Goal: Task Accomplishment & Management: Manage account settings

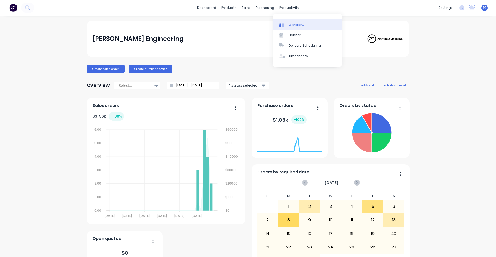
click at [285, 25] on div at bounding box center [283, 24] width 8 height 5
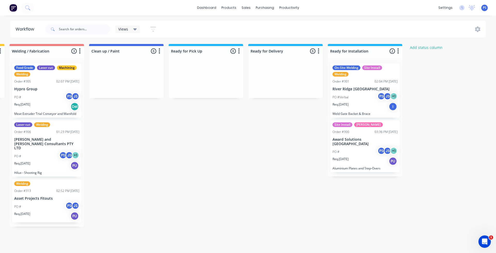
scroll to position [0, 337]
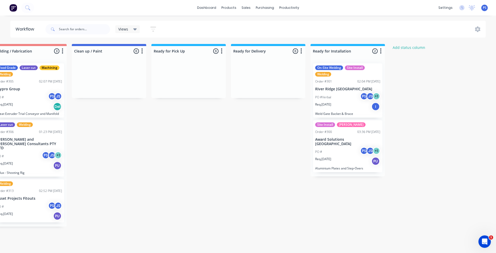
click at [344, 158] on div "Req. [DATE] PU" at bounding box center [347, 161] width 65 height 9
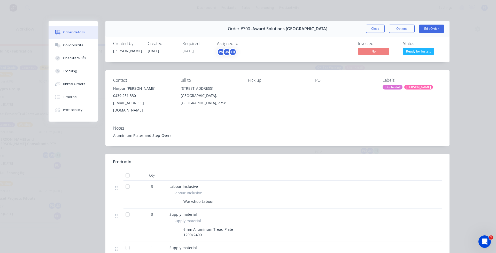
click at [412, 50] on span "Ready for Insta..." at bounding box center [418, 51] width 31 height 6
click at [457, 111] on div "Order details Collaborate Checklists 0/0 Tracking Linked Orders Timeline Profit…" at bounding box center [248, 126] width 496 height 253
drag, startPoint x: 241, startPoint y: 78, endPoint x: 259, endPoint y: 79, distance: 18.6
click at [258, 79] on div "Contact Harpur [PERSON_NAME] [PHONE_NUMBER] [EMAIL_ADDRESS][DOMAIN_NAME] Bill t…" at bounding box center [277, 95] width 344 height 51
click at [264, 79] on div "Pick up" at bounding box center [277, 80] width 59 height 5
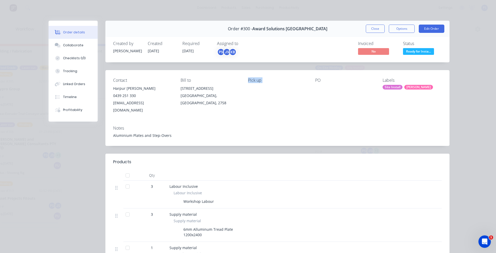
drag, startPoint x: 264, startPoint y: 79, endPoint x: 253, endPoint y: 79, distance: 11.1
click at [253, 79] on div "Pick up" at bounding box center [277, 80] width 59 height 5
click at [257, 81] on div "Pick up" at bounding box center [277, 80] width 59 height 5
click at [366, 25] on button "Close" at bounding box center [375, 29] width 19 height 8
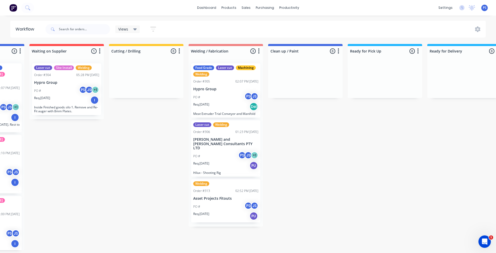
scroll to position [0, 131]
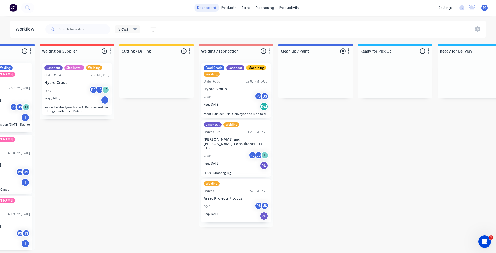
click at [218, 9] on link "dashboard" at bounding box center [207, 8] width 24 height 8
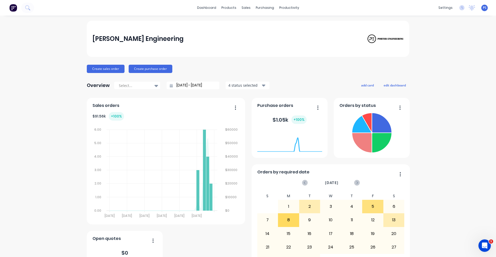
drag, startPoint x: 222, startPoint y: 85, endPoint x: 277, endPoint y: 86, distance: 54.8
click at [277, 86] on div "Overview Select... [DATE] - [DATE] 4 status selected add card edit dashboard" at bounding box center [248, 85] width 323 height 10
drag, startPoint x: 108, startPoint y: 39, endPoint x: 163, endPoint y: 39, distance: 55.0
click at [163, 39] on div "[PERSON_NAME] Engineering" at bounding box center [248, 39] width 323 height 36
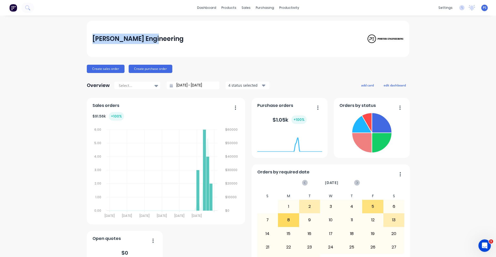
click at [163, 39] on div "[PERSON_NAME] Engineering" at bounding box center [248, 39] width 311 height 10
click at [234, 18] on div "dashboard products sales purchasing productivity dashboard products Product Cat…" at bounding box center [248, 128] width 496 height 257
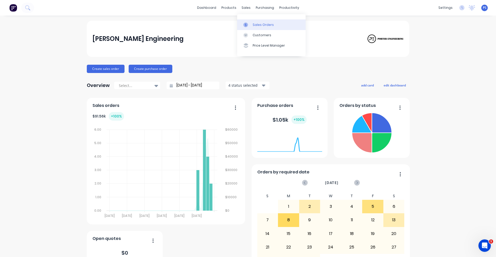
click at [247, 20] on link "Sales Orders" at bounding box center [271, 24] width 68 height 10
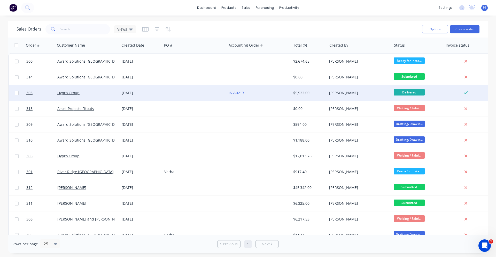
click at [220, 93] on div at bounding box center [194, 93] width 64 height 16
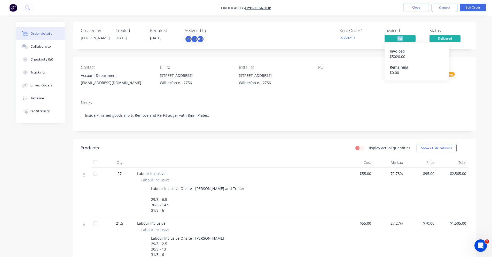
drag, startPoint x: 384, startPoint y: 37, endPoint x: 416, endPoint y: 38, distance: 31.5
click at [416, 38] on div "Xero Order # INV-0213 Invoiced Yes Invoiced $ 5020.00 Remaining $ 0.00 Status D…" at bounding box center [352, 35] width 232 height 15
click at [375, 40] on div "INV-0213" at bounding box center [359, 37] width 39 height 5
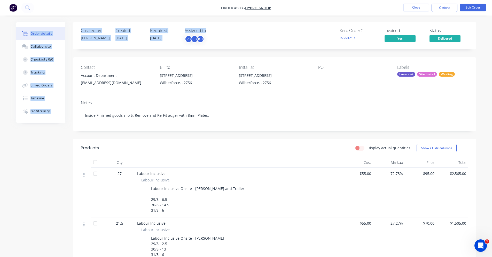
drag, startPoint x: 270, startPoint y: 13, endPoint x: 232, endPoint y: 24, distance: 38.9
click at [232, 24] on div "Order #303 - Hypro Group Close Options Edit Order Order details Collaborate Che…" at bounding box center [246, 229] width 492 height 459
click at [232, 24] on div "Created by Peter Created 30/08/25 Required 31/08/25 Assigned to PS JS KB Xero O…" at bounding box center [274, 35] width 403 height 27
drag, startPoint x: 206, startPoint y: 40, endPoint x: 75, endPoint y: 29, distance: 130.9
click at [75, 29] on div "Created by Peter Created 30/08/25 Required 31/08/25 Assigned to PS JS KB Xero O…" at bounding box center [274, 35] width 403 height 27
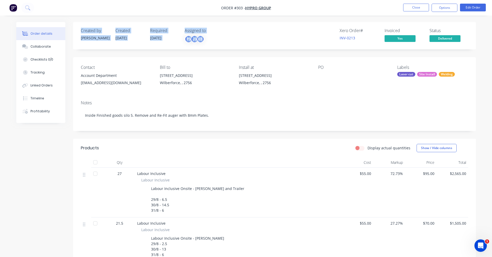
click at [75, 29] on div "Created by Peter Created 30/08/25 Required 31/08/25 Assigned to PS JS KB Xero O…" at bounding box center [274, 35] width 403 height 27
click at [368, 147] on label "Display actual quantities" at bounding box center [389, 147] width 43 height 5
click at [359, 147] on input "Display actual quantities" at bounding box center [358, 147] width 4 height 5
click at [368, 147] on label "Display actual quantities" at bounding box center [389, 147] width 43 height 5
click at [359, 147] on input "Display actual quantities" at bounding box center [358, 147] width 4 height 5
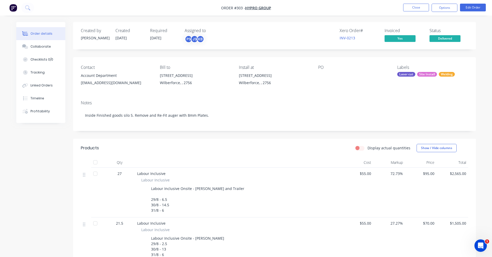
click at [368, 147] on label "Display actual quantities" at bounding box center [389, 147] width 43 height 5
click at [360, 147] on input "Display actual quantities" at bounding box center [358, 147] width 4 height 5
click at [368, 147] on label "Display actual quantities" at bounding box center [389, 147] width 43 height 5
click at [360, 147] on input "Display actual quantities" at bounding box center [358, 147] width 4 height 5
click at [368, 147] on label "Display actual quantities" at bounding box center [389, 147] width 43 height 5
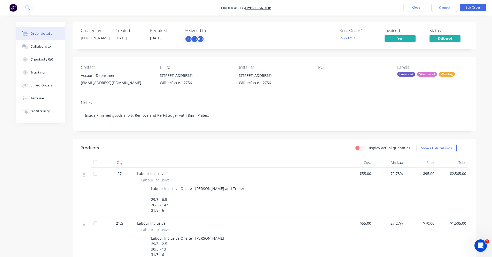
click at [360, 147] on input "Display actual quantities" at bounding box center [358, 147] width 4 height 5
click at [368, 147] on label "Display actual quantities" at bounding box center [389, 147] width 43 height 5
click at [360, 147] on input "Display actual quantities" at bounding box center [358, 147] width 4 height 5
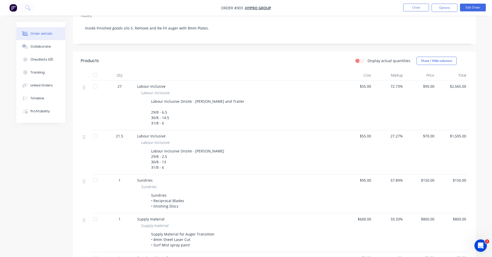
scroll to position [21, 0]
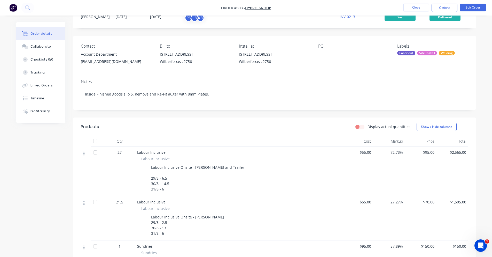
click at [368, 127] on label "Display actual quantities" at bounding box center [389, 126] width 43 height 5
click at [360, 127] on input "Display actual quantities" at bounding box center [358, 126] width 4 height 5
click at [368, 127] on label "Display actual quantities" at bounding box center [389, 126] width 43 height 5
click at [360, 127] on input "Display actual quantities" at bounding box center [358, 126] width 4 height 5
click at [368, 127] on label "Display actual quantities" at bounding box center [389, 126] width 43 height 5
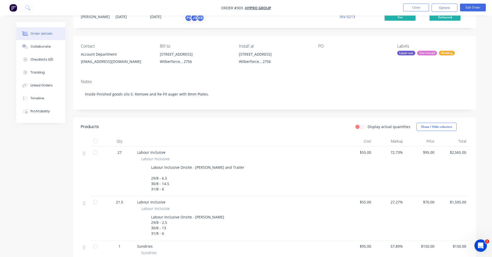
click at [360, 127] on input "Display actual quantities" at bounding box center [358, 126] width 4 height 5
checkbox input "true"
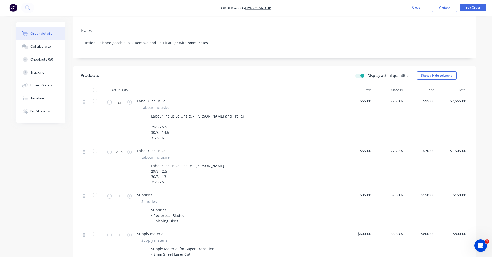
scroll to position [73, 0]
drag, startPoint x: 148, startPoint y: 164, endPoint x: 172, endPoint y: 185, distance: 32.2
click at [172, 185] on div "Labour Inclusive Labour Inclusive Labour Inclusive Onsite - Jamie 29/8 - 2.5 30…" at bounding box center [238, 166] width 207 height 44
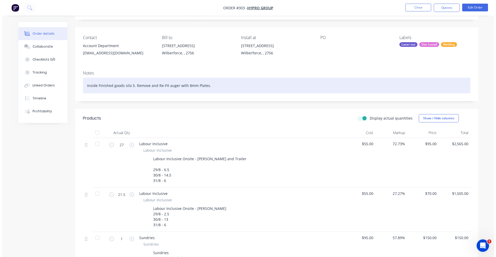
scroll to position [0, 0]
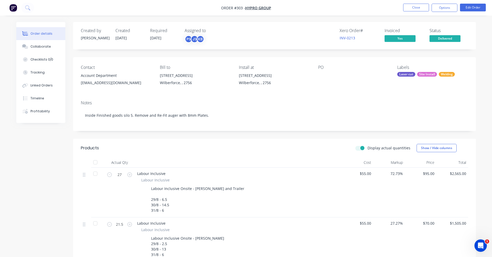
click at [15, 10] on img "button" at bounding box center [13, 8] width 8 height 8
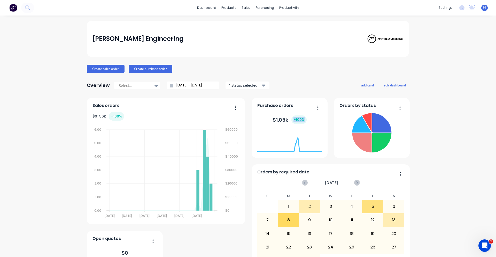
drag, startPoint x: 292, startPoint y: 120, endPoint x: 303, endPoint y: 121, distance: 10.4
click at [303, 121] on div "+ 100 %" at bounding box center [298, 119] width 15 height 9
click at [470, 114] on div "Porter Engineering Create sales order Create purchase order Overview Select... …" at bounding box center [248, 156] width 496 height 270
